Goal: Information Seeking & Learning: Learn about a topic

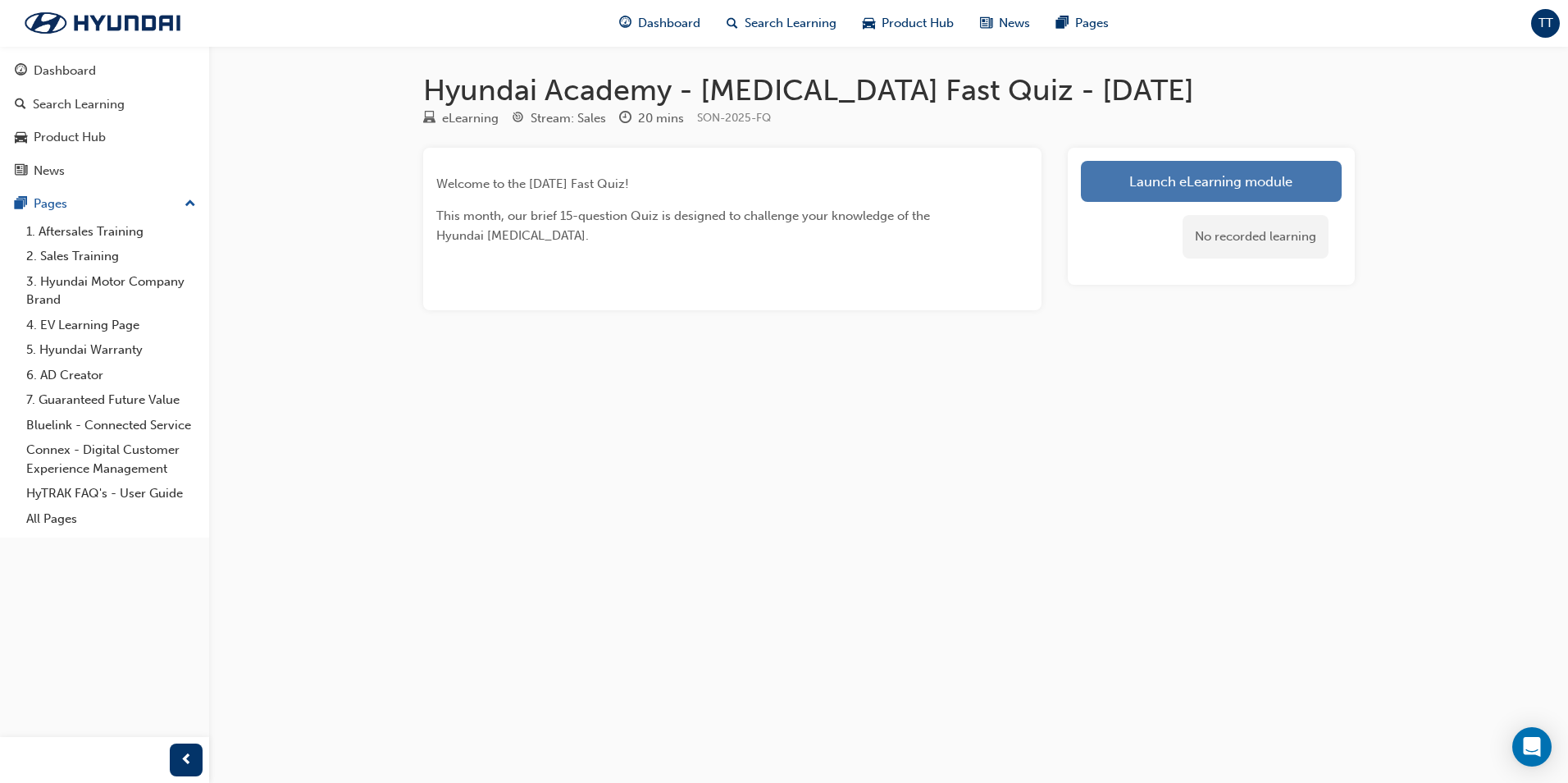
click at [1169, 188] on link "Launch eLearning module" at bounding box center [1211, 182] width 261 height 42
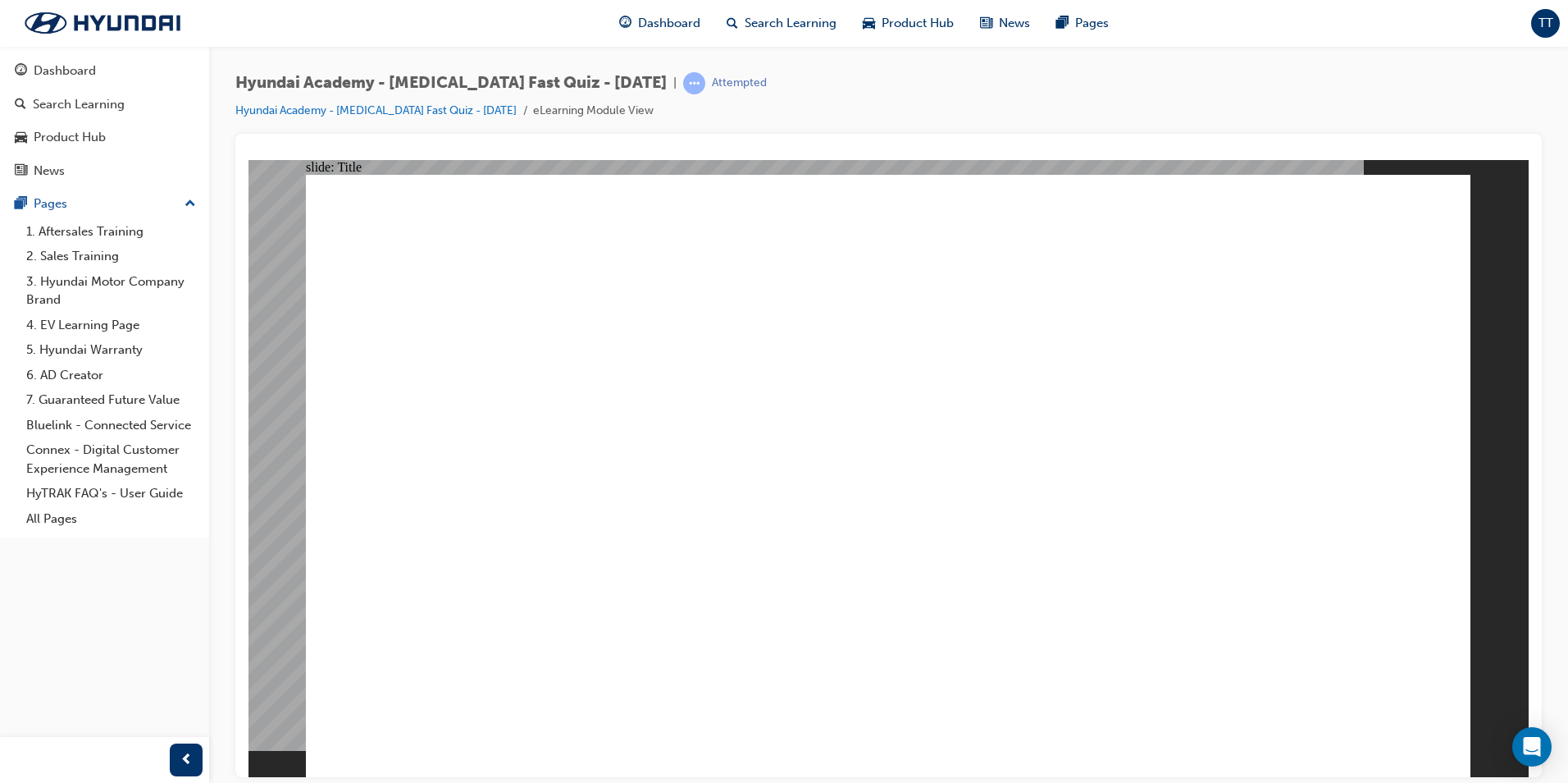
drag, startPoint x: 818, startPoint y: 337, endPoint x: 1008, endPoint y: 331, distance: 190.1
drag, startPoint x: 708, startPoint y: 432, endPoint x: 896, endPoint y: 443, distance: 188.3
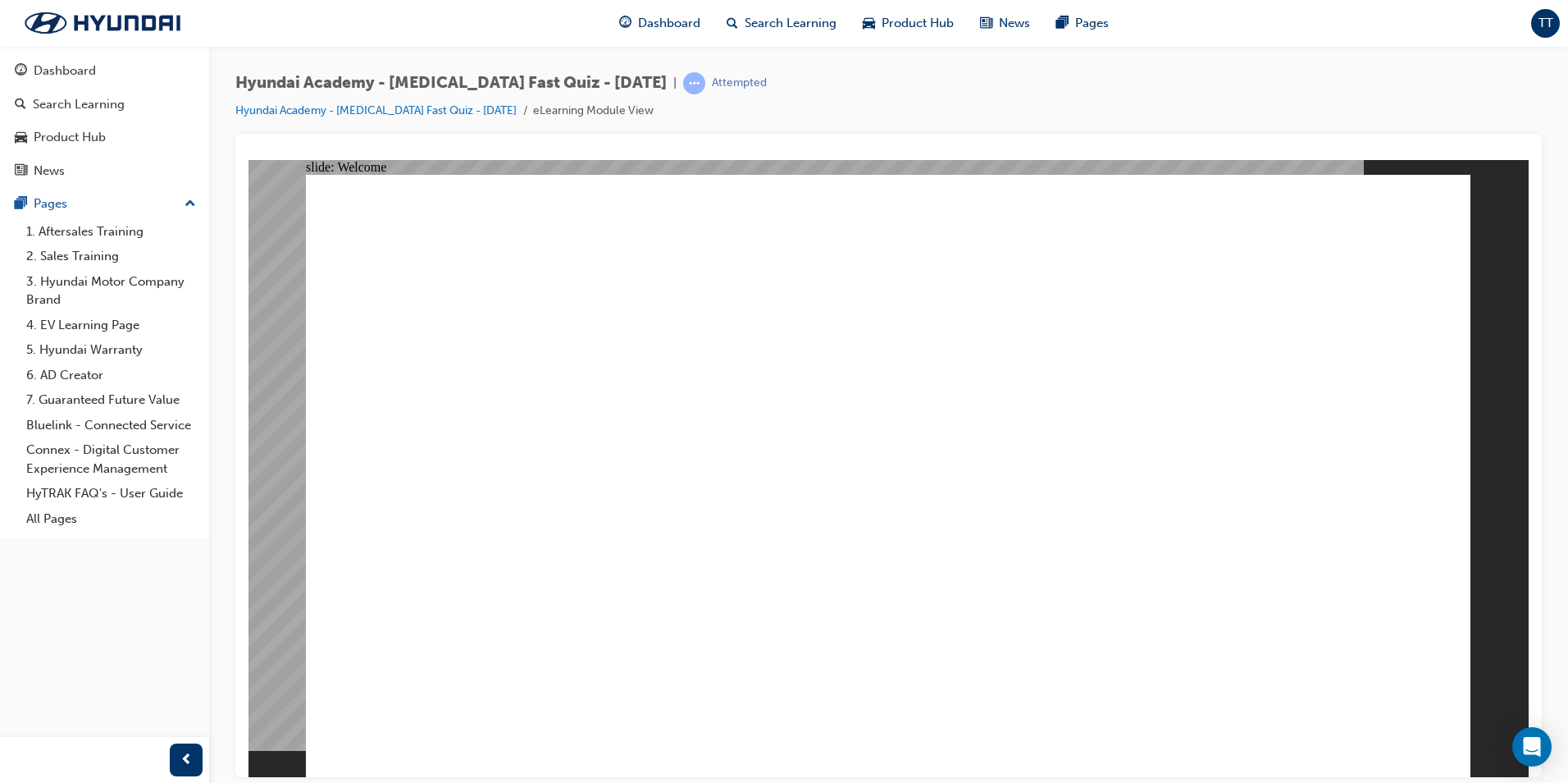
radio input "true"
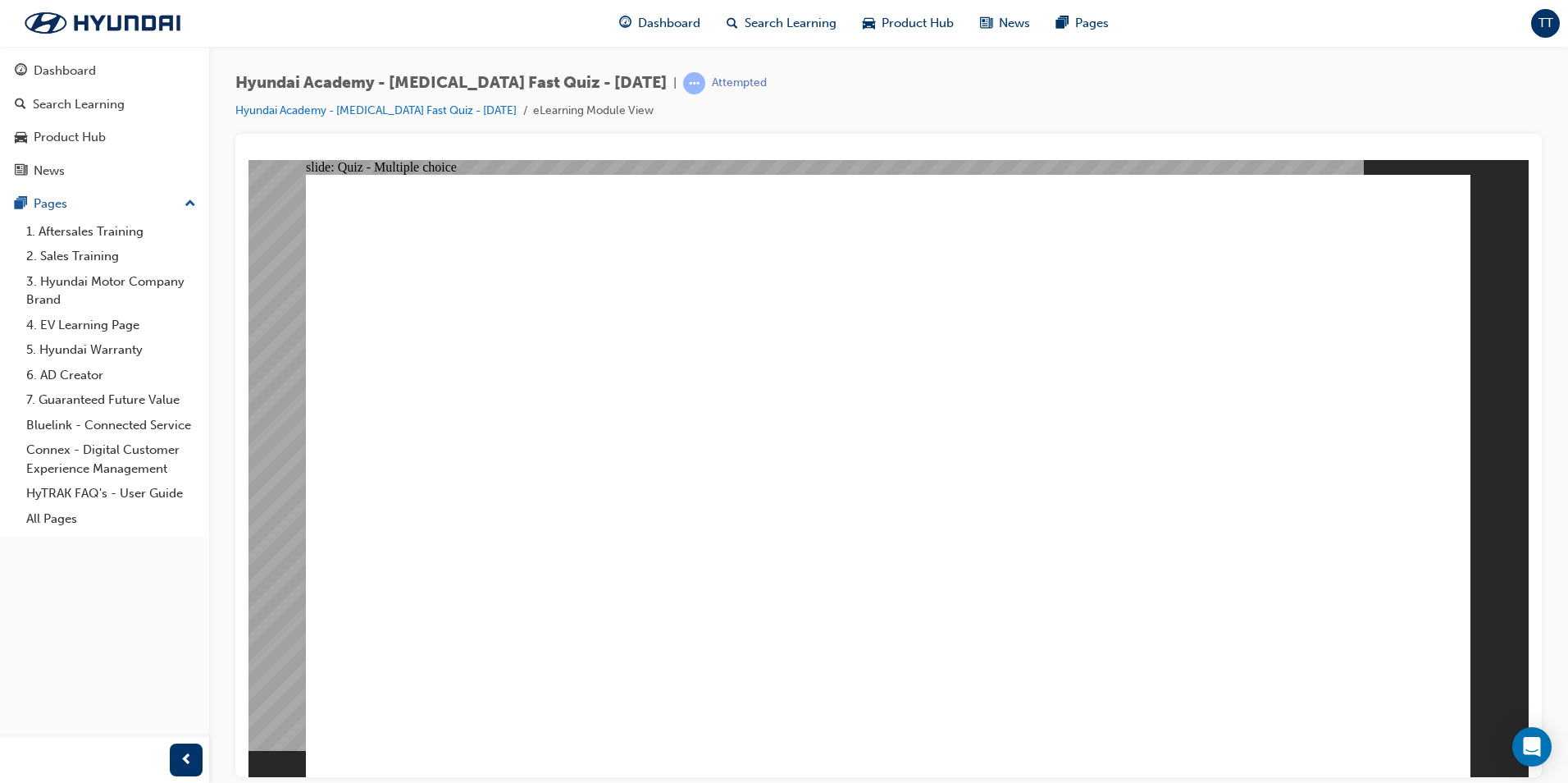
radio input "true"
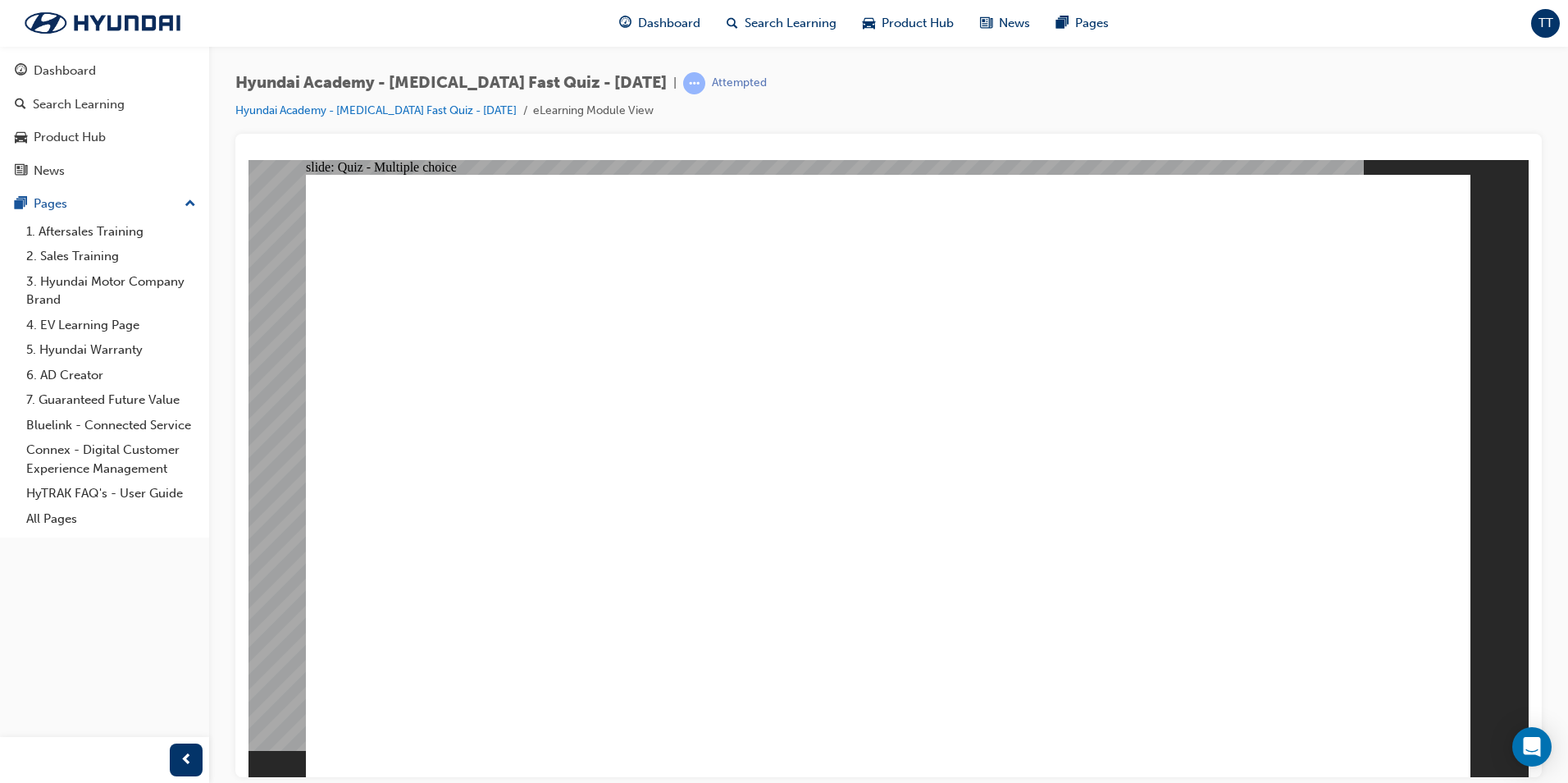
radio input "true"
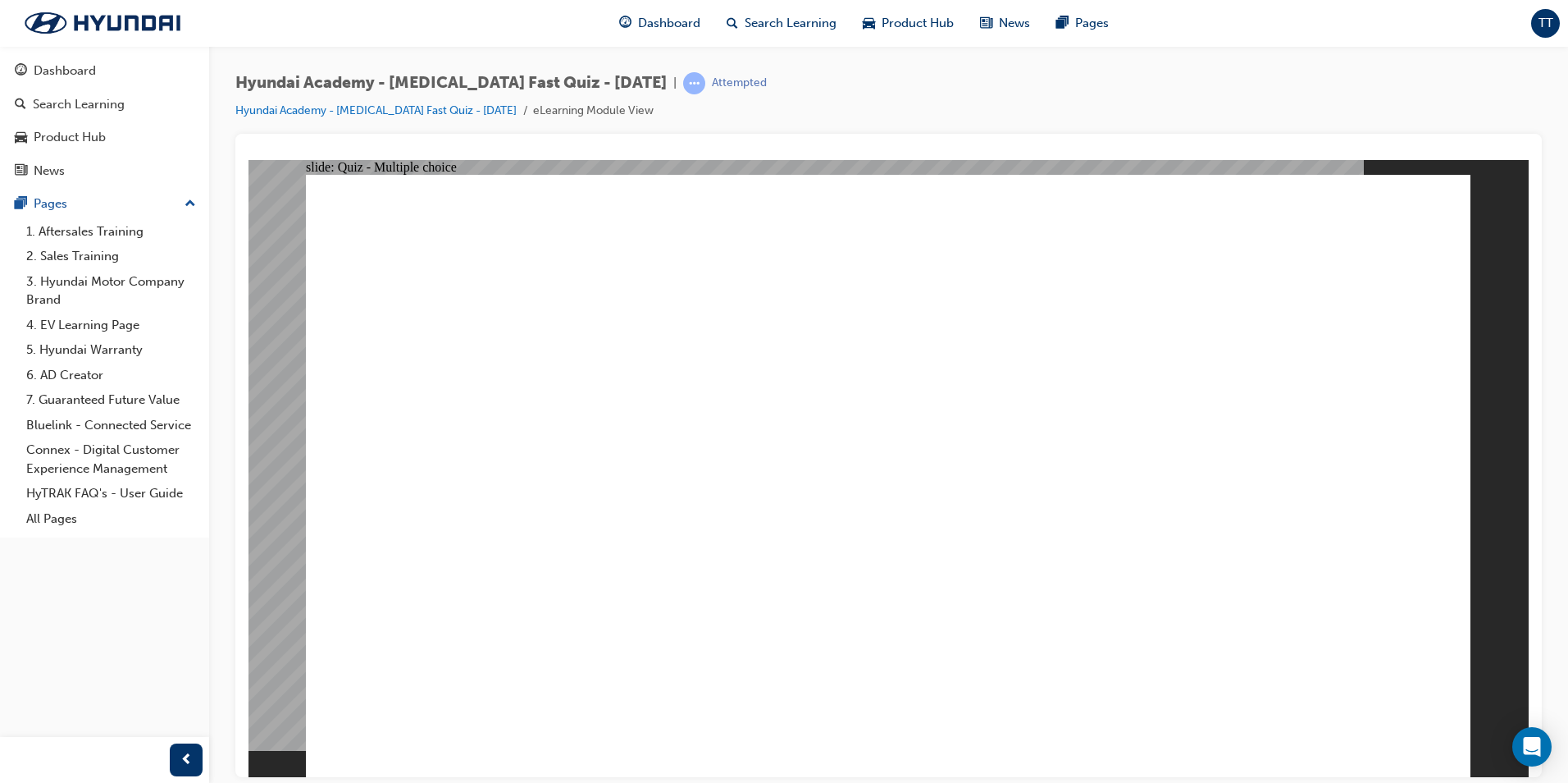
checkbox input "true"
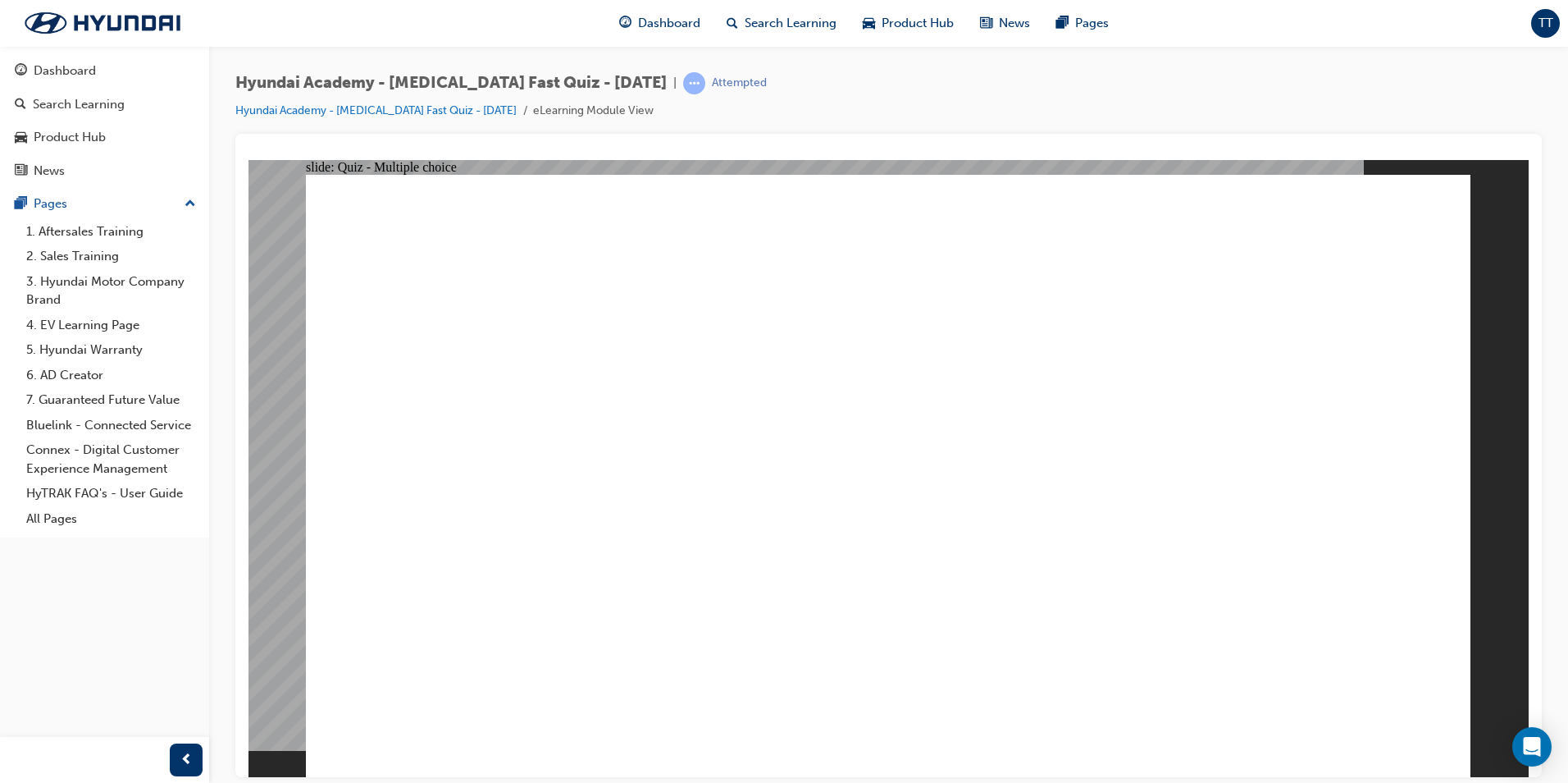
radio input "true"
radio input "false"
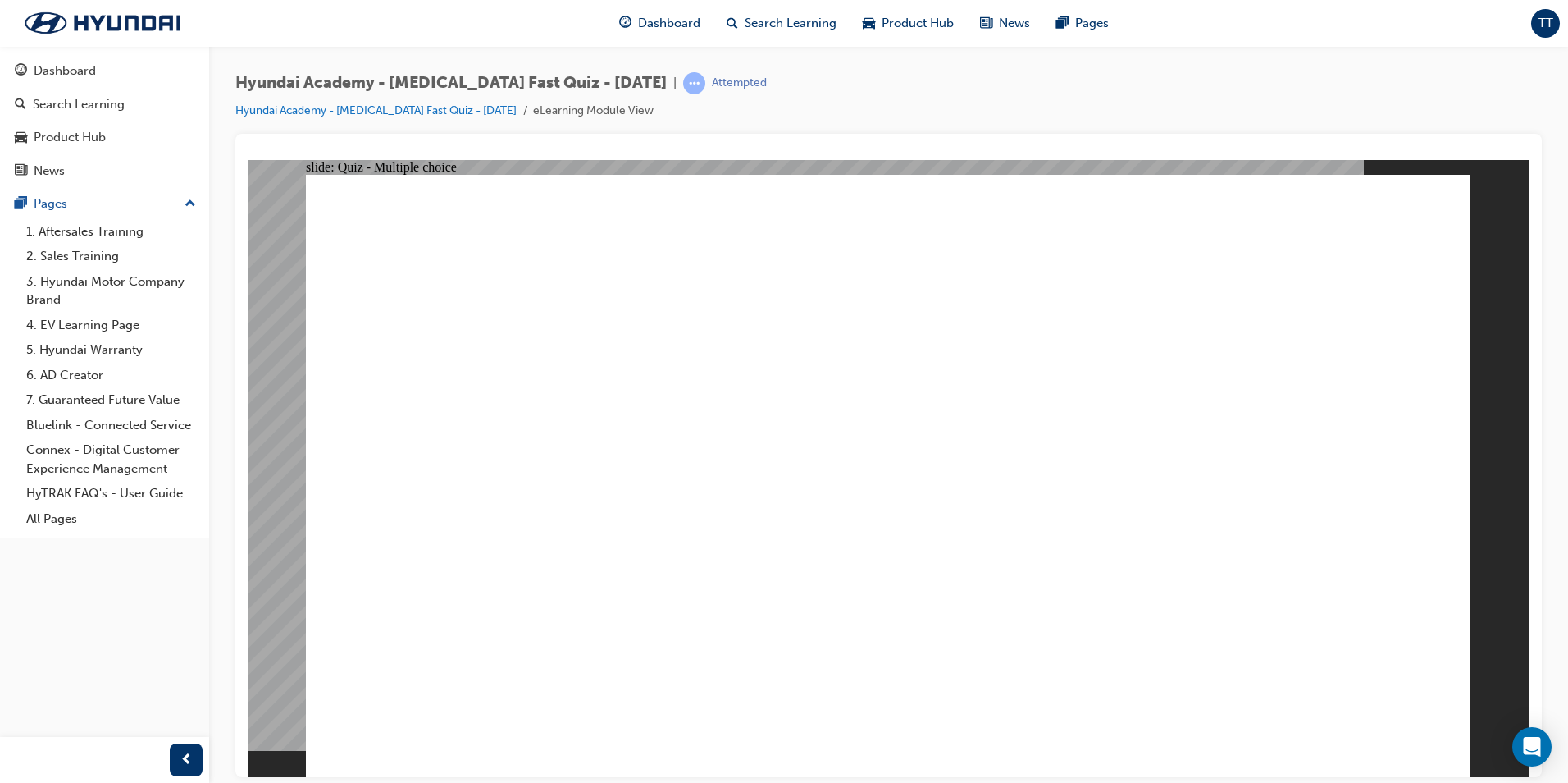
radio input "true"
drag, startPoint x: 824, startPoint y: 266, endPoint x: 1013, endPoint y: 260, distance: 189.1
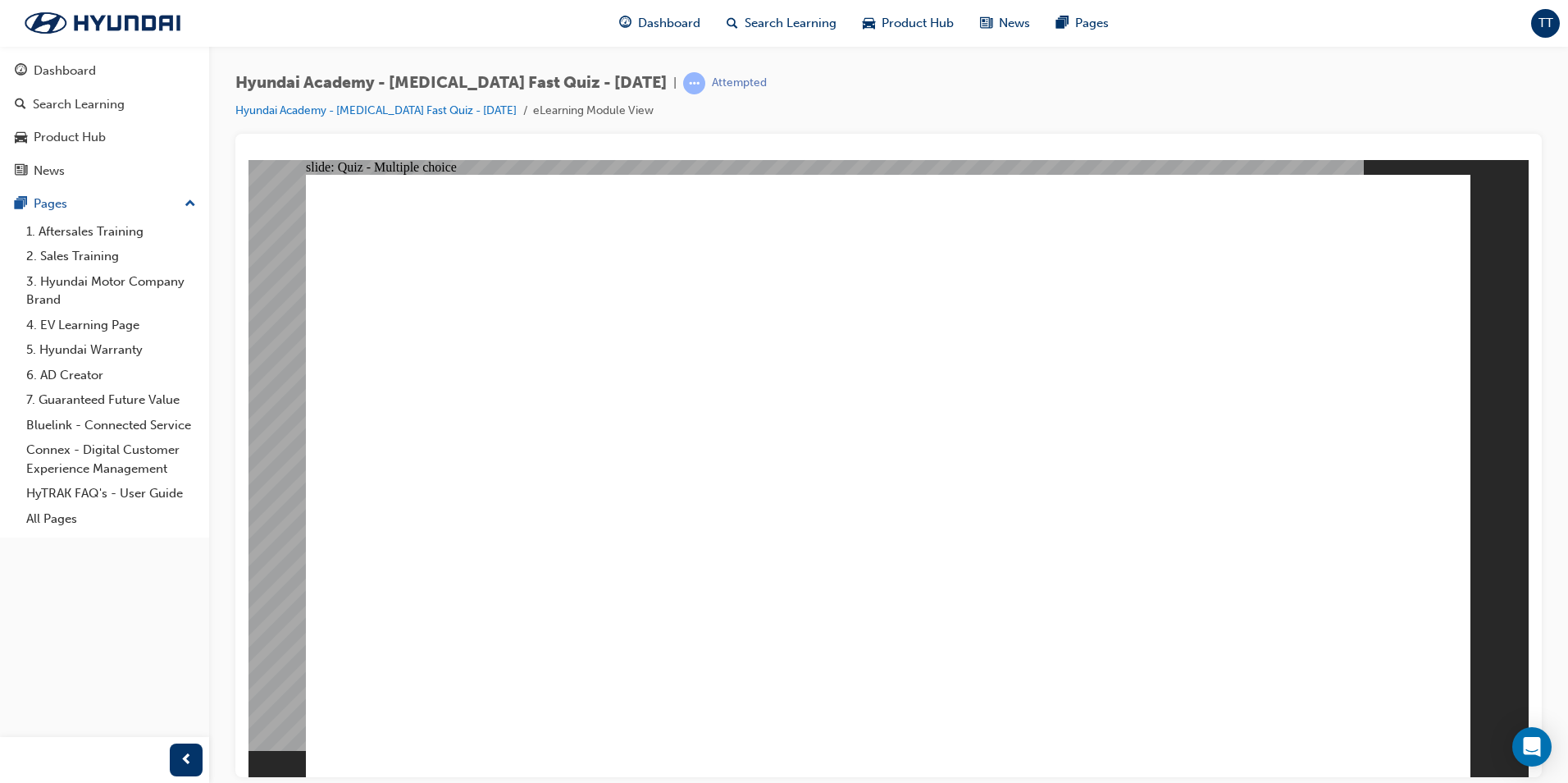
checkbox input "true"
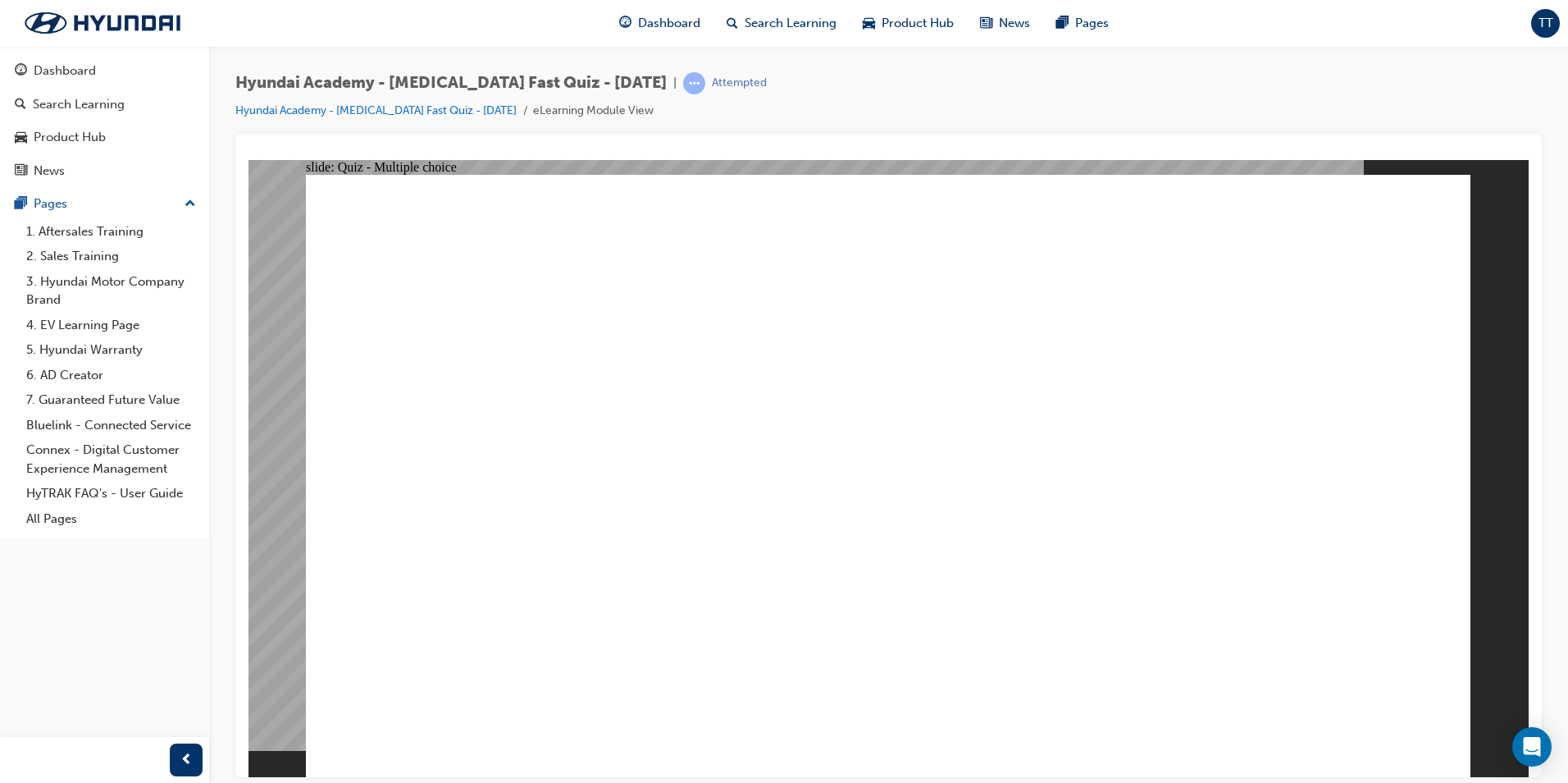
checkbox input "true"
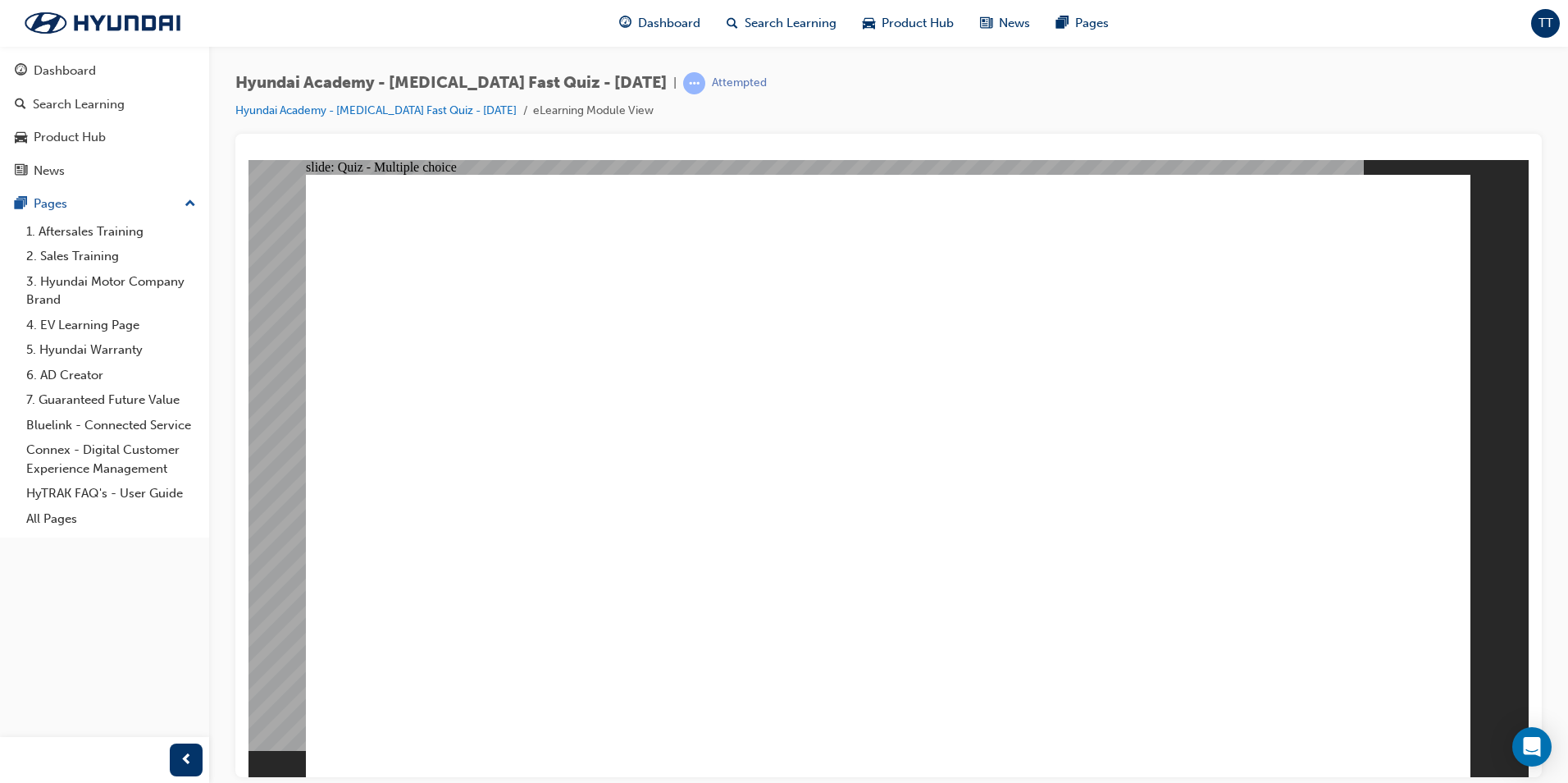
radio input "true"
checkbox input "true"
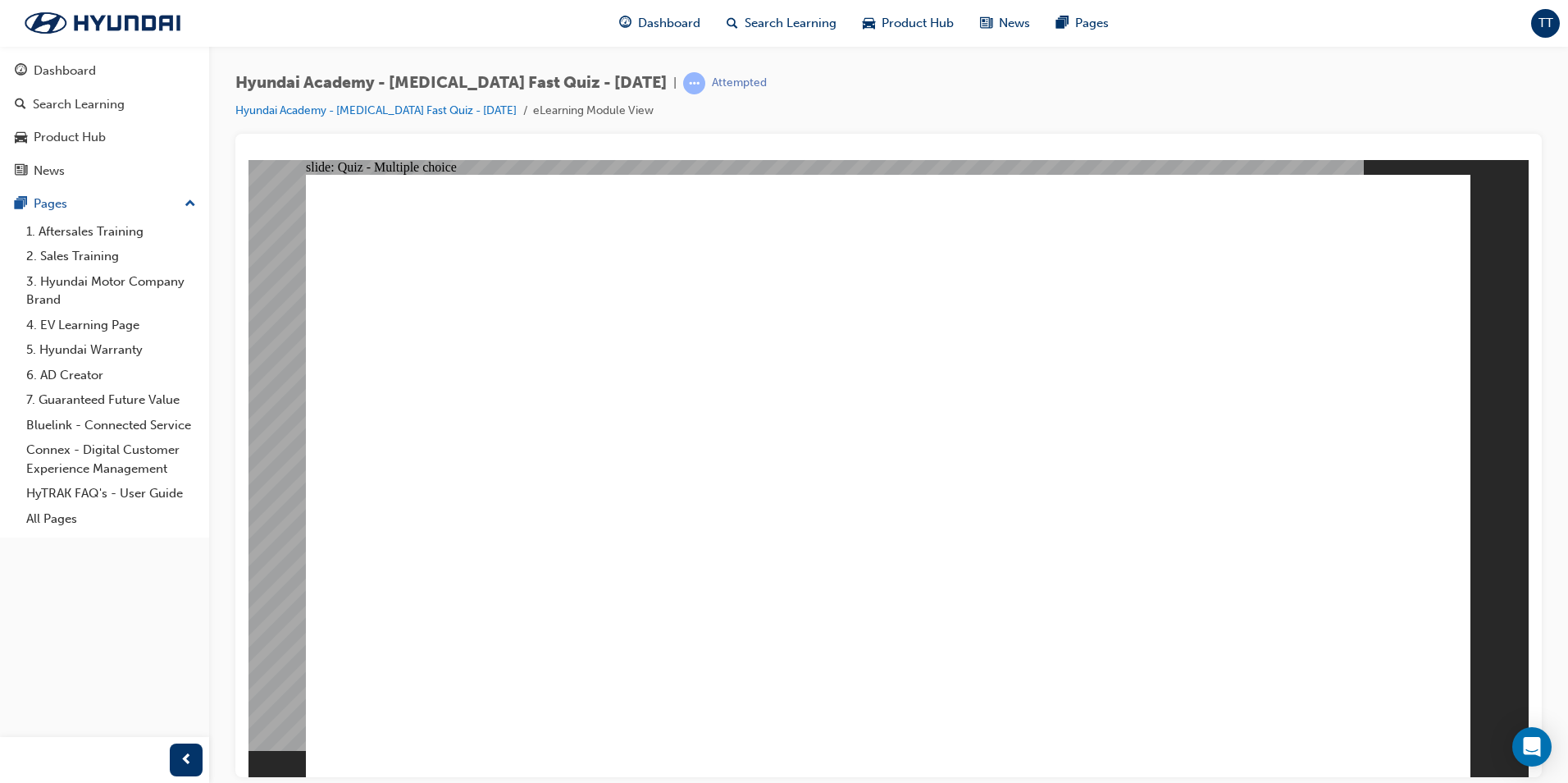
checkbox input "true"
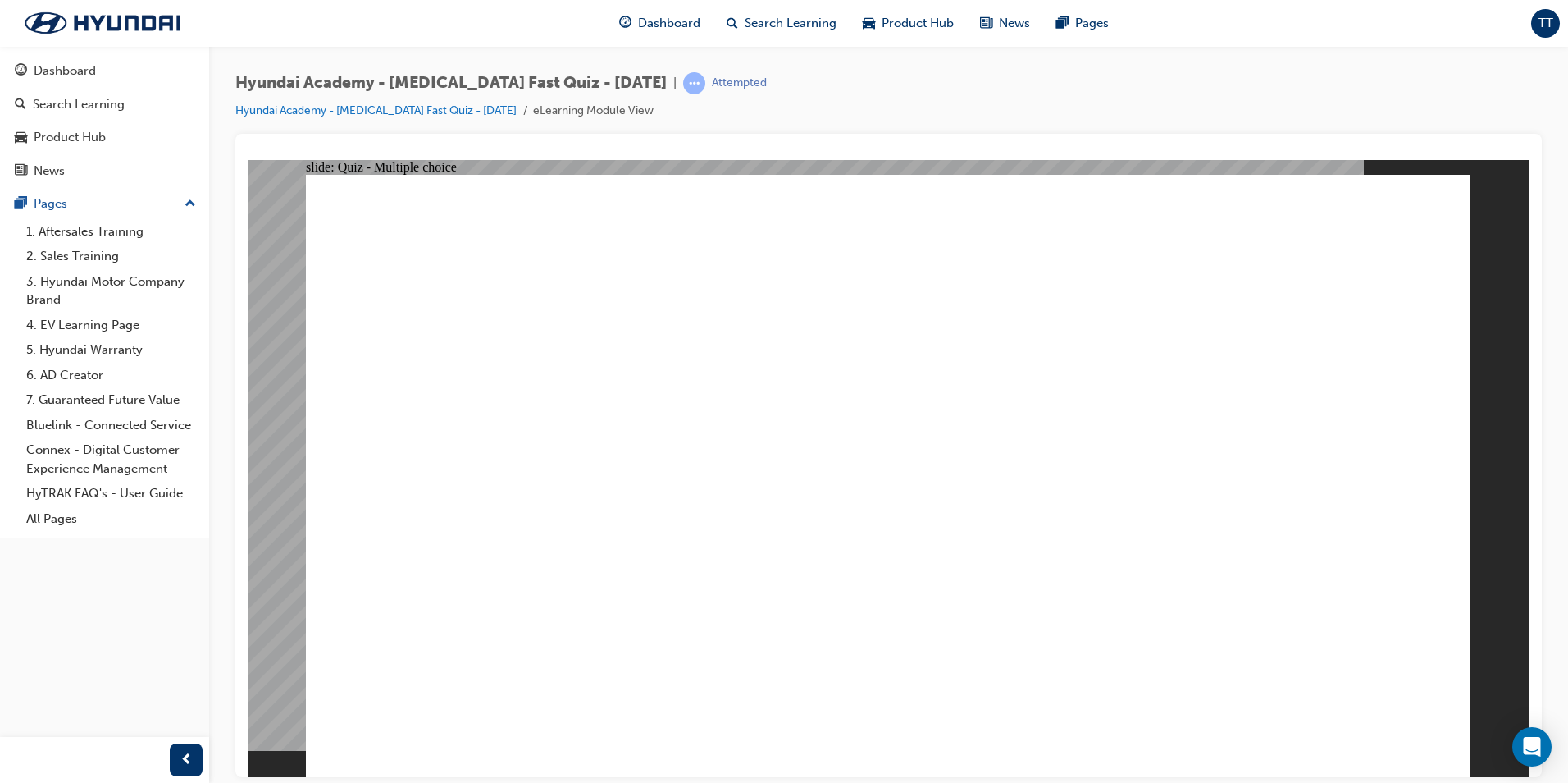
drag, startPoint x: 484, startPoint y: 509, endPoint x: 459, endPoint y: 506, distance: 25.2
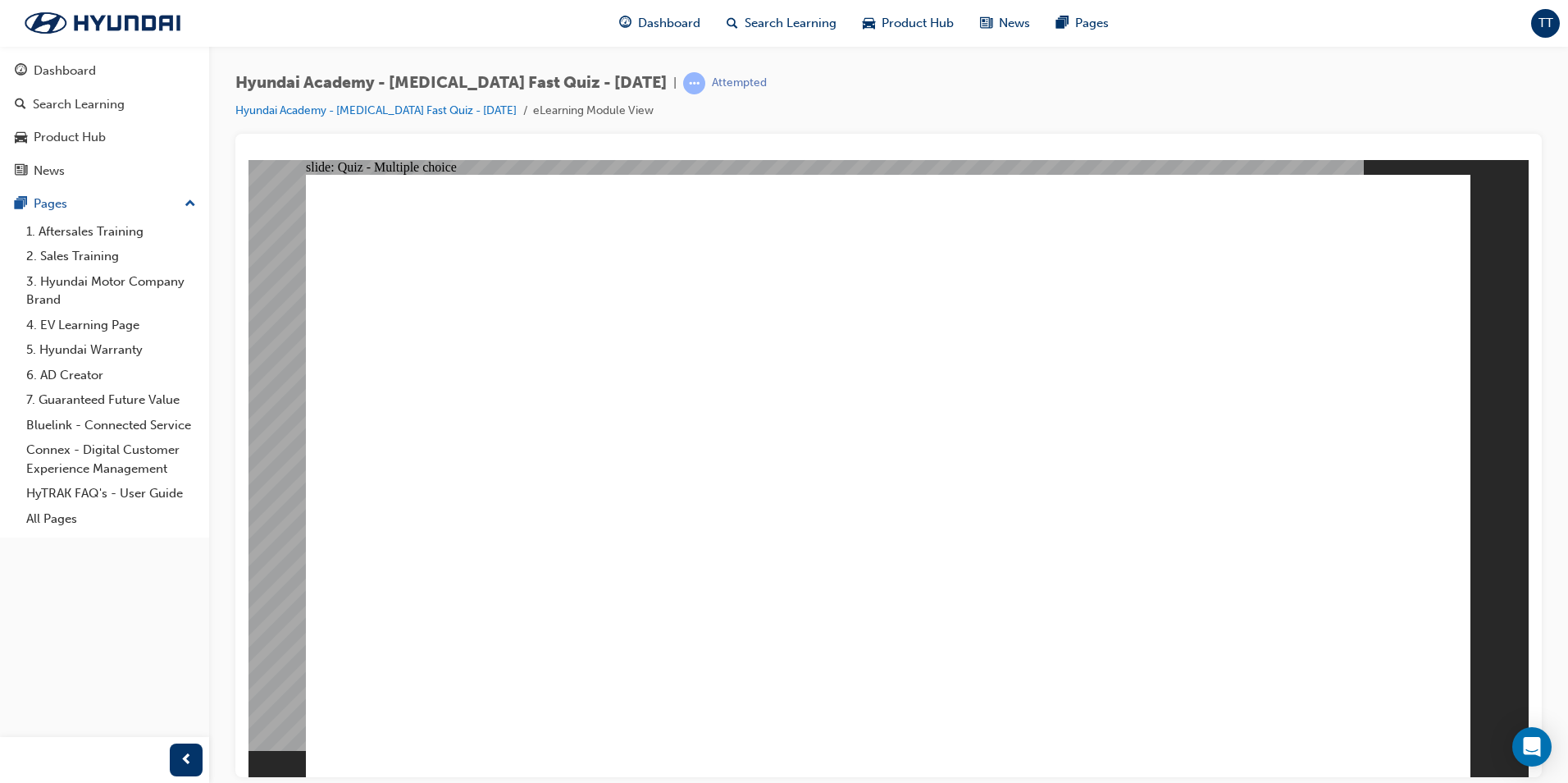
checkbox input "true"
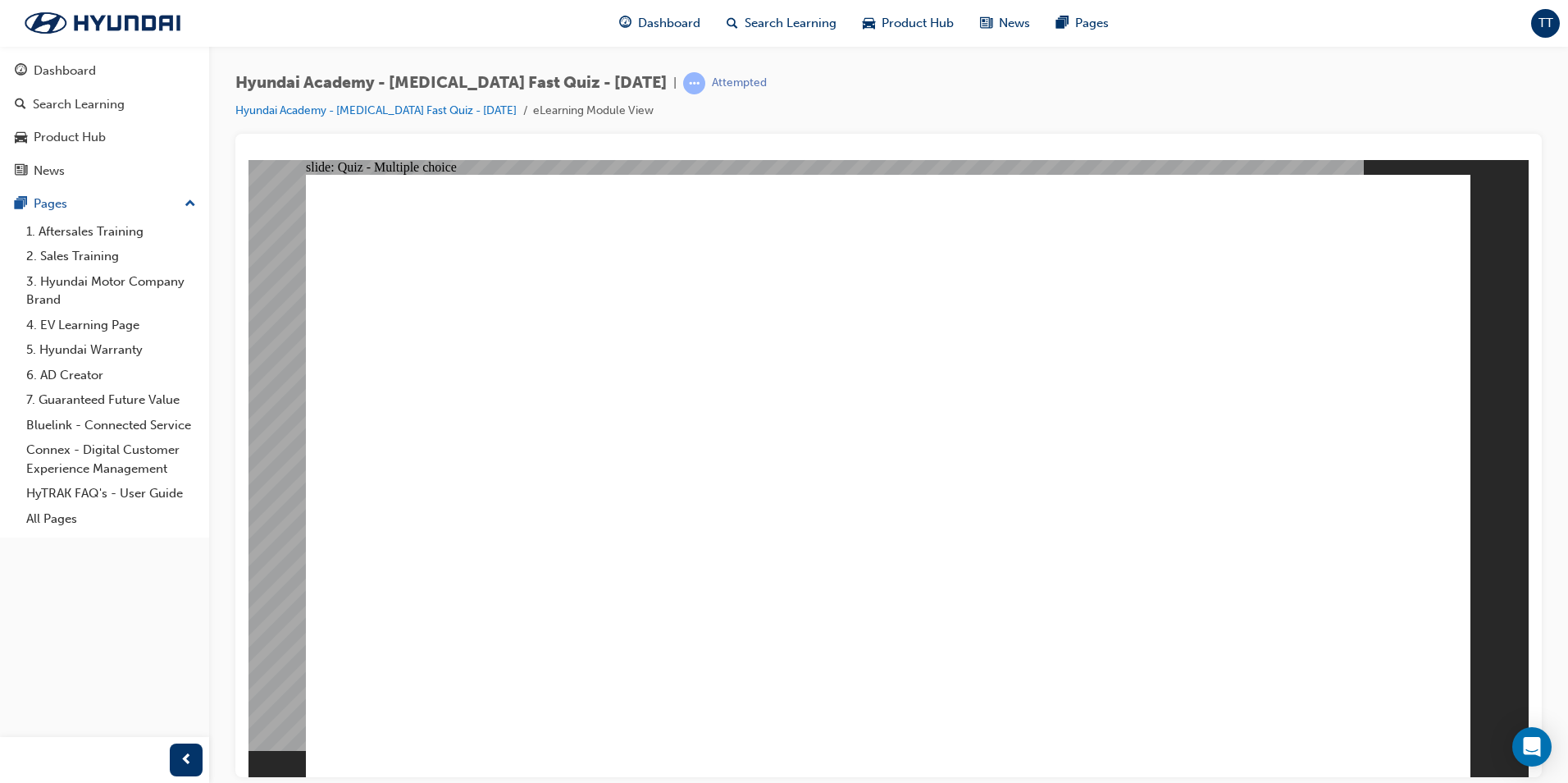
checkbox input "true"
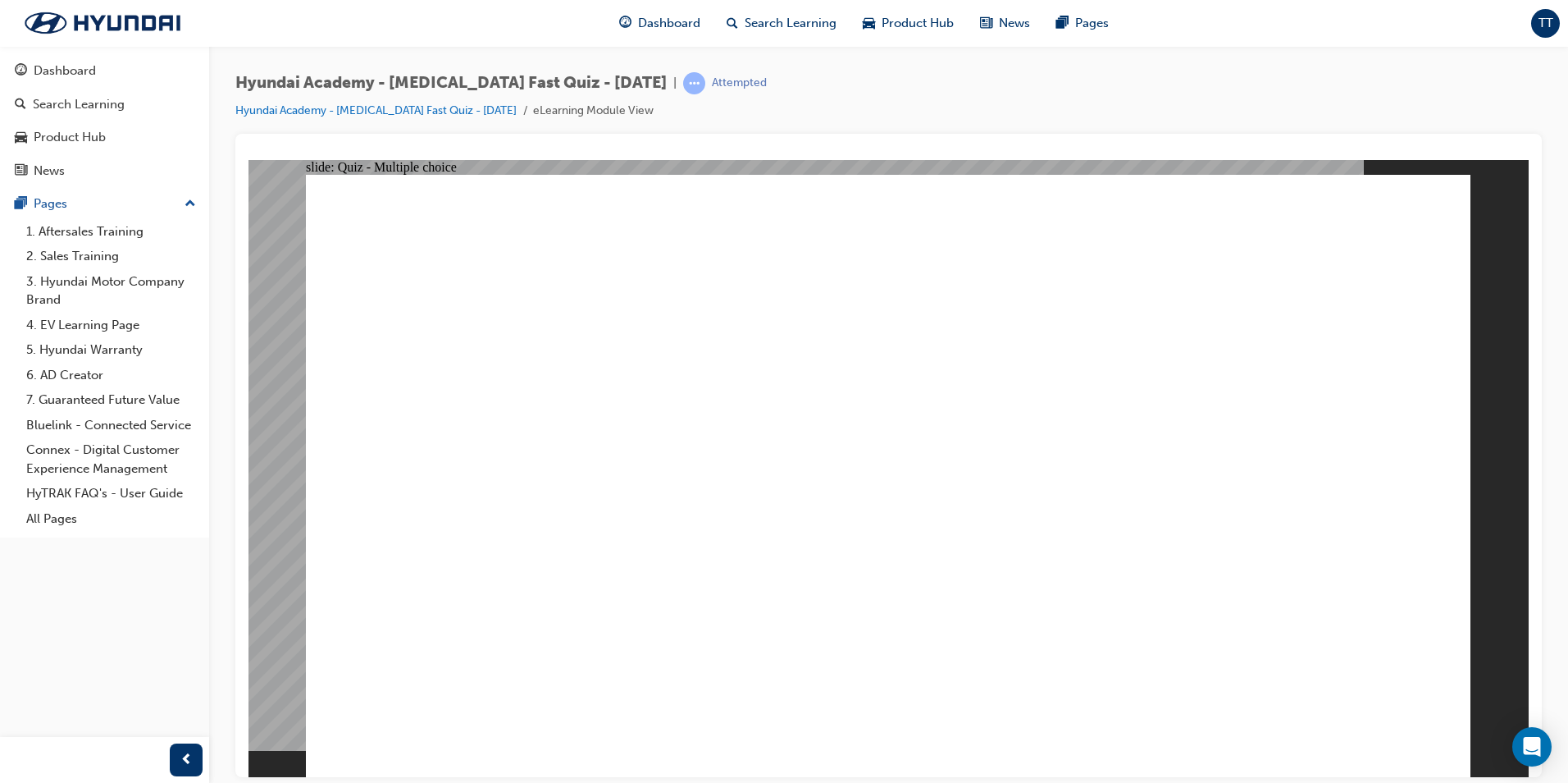
radio input "true"
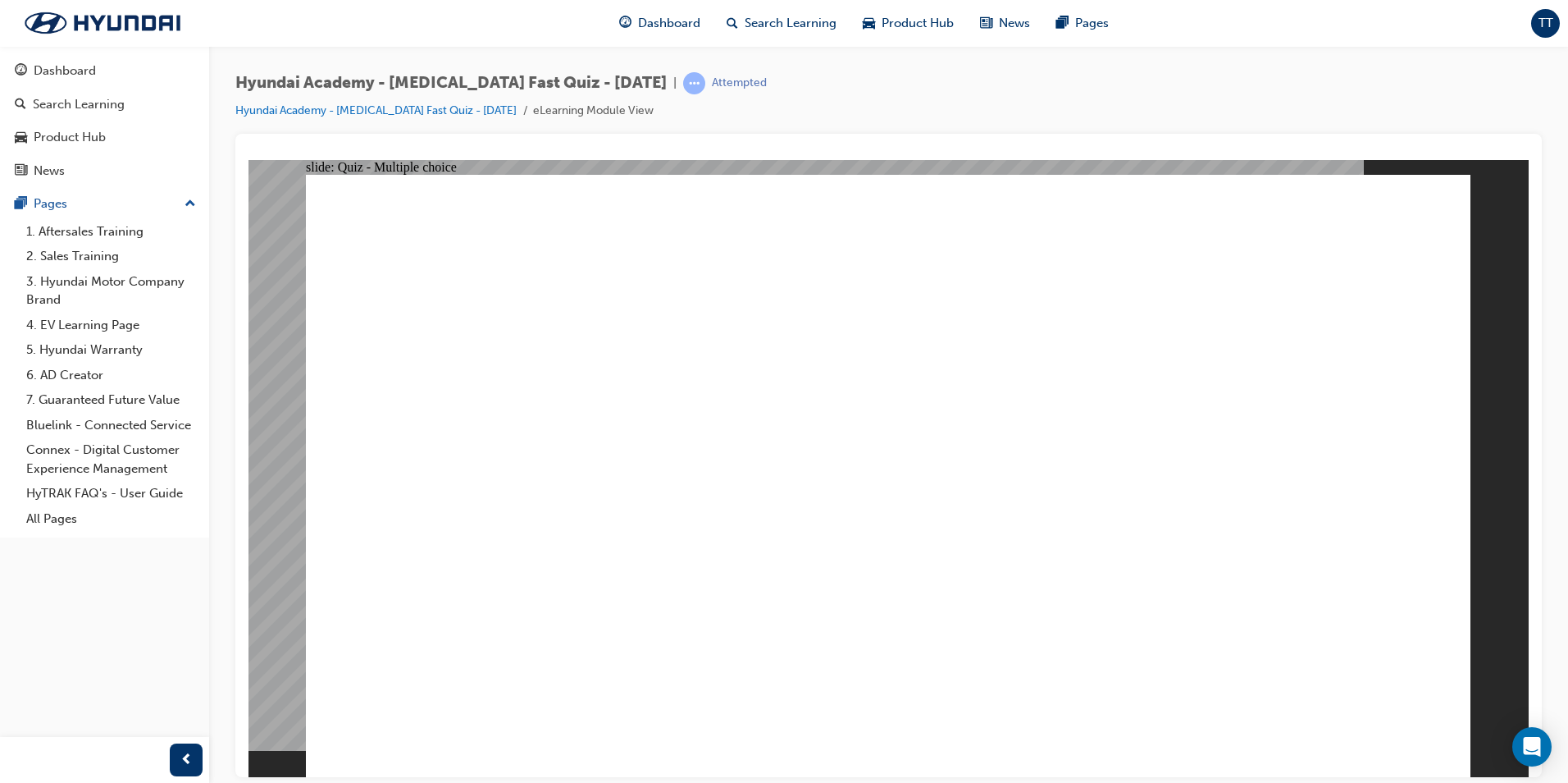
radio input "true"
drag, startPoint x: 1283, startPoint y: 671, endPoint x: 1366, endPoint y: 742, distance: 109.2
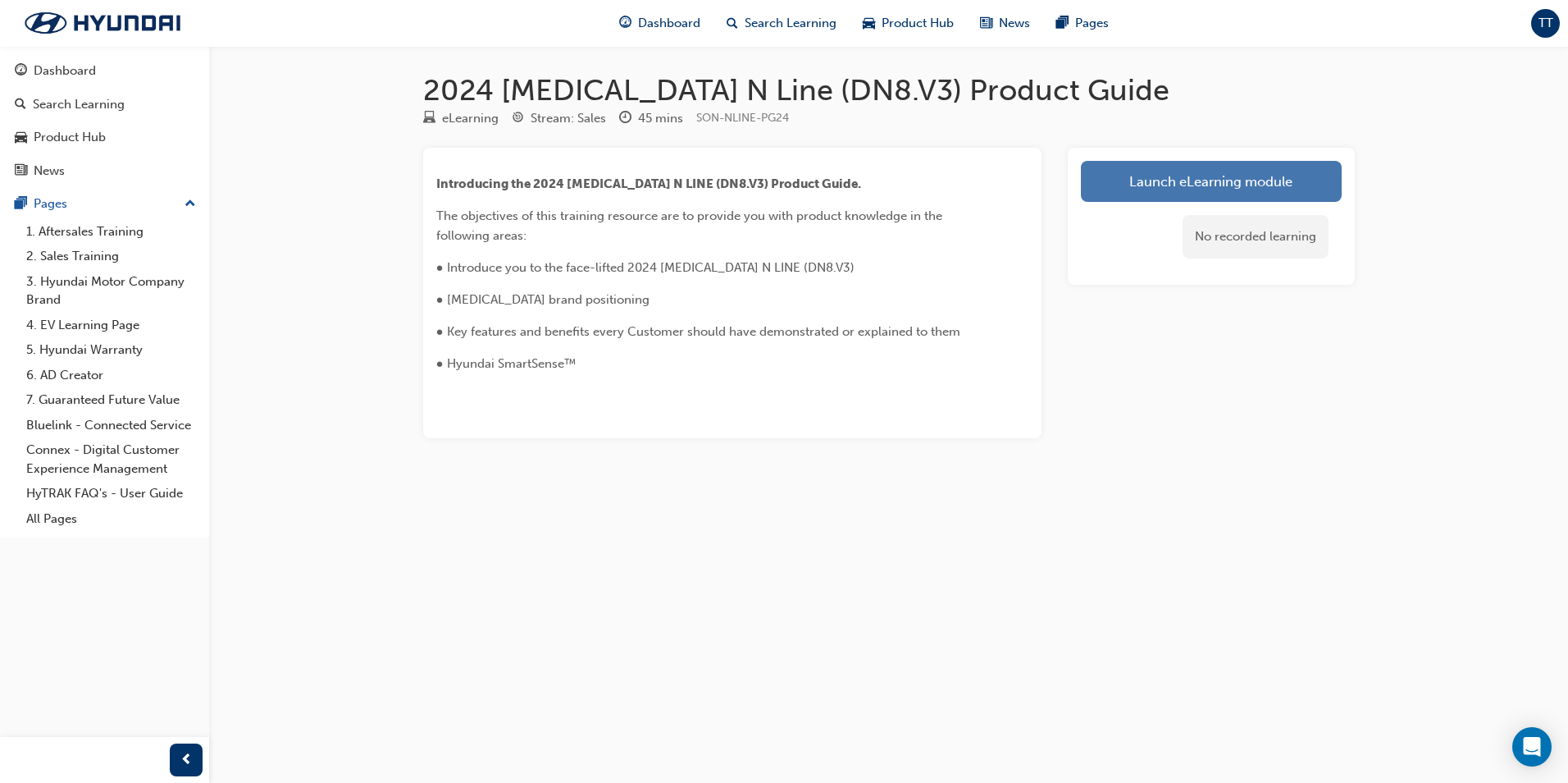
click at [1140, 188] on link "Launch eLearning module" at bounding box center [1211, 182] width 261 height 42
